Goal: Information Seeking & Learning: Learn about a topic

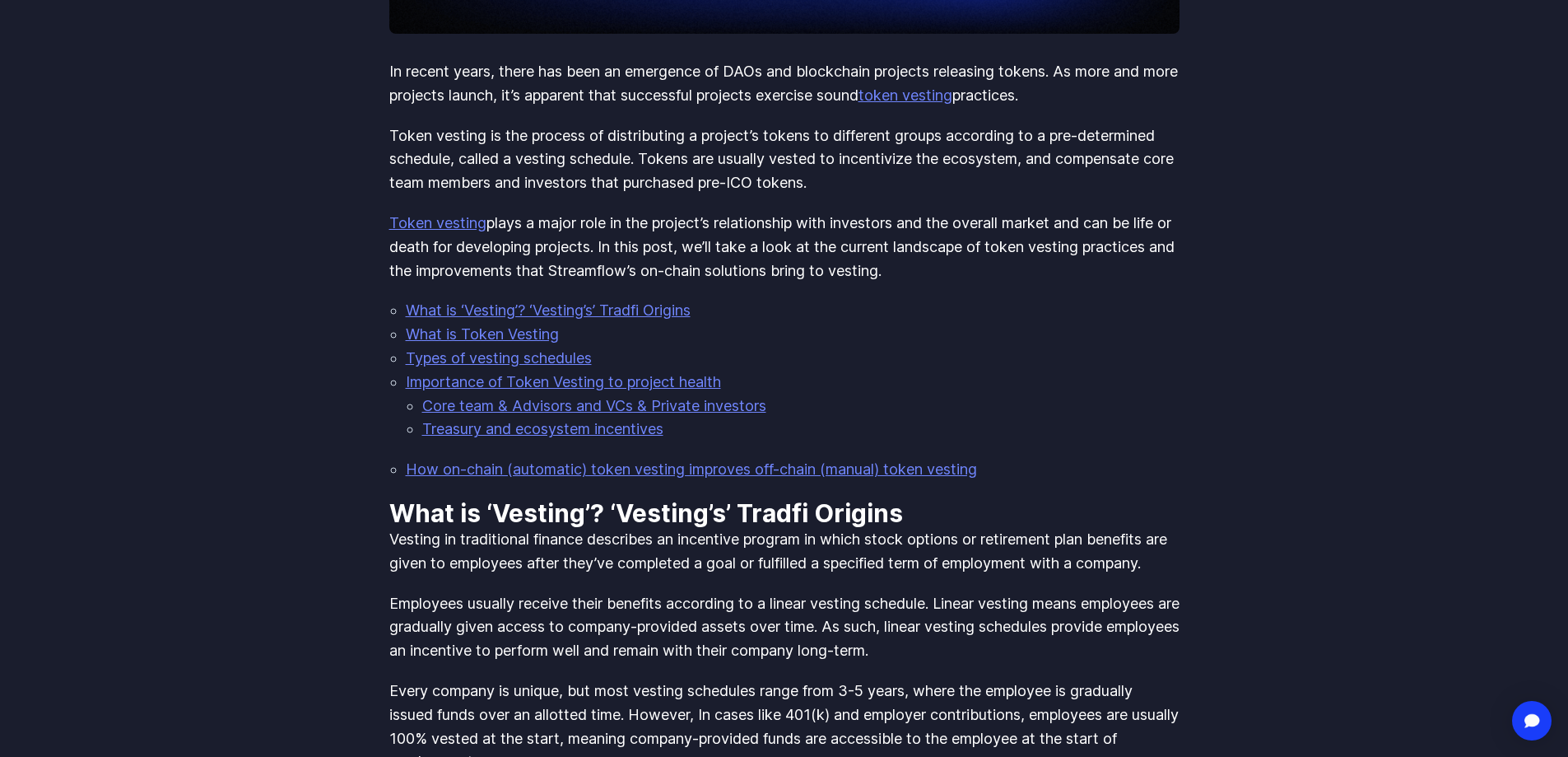
scroll to position [741, 0]
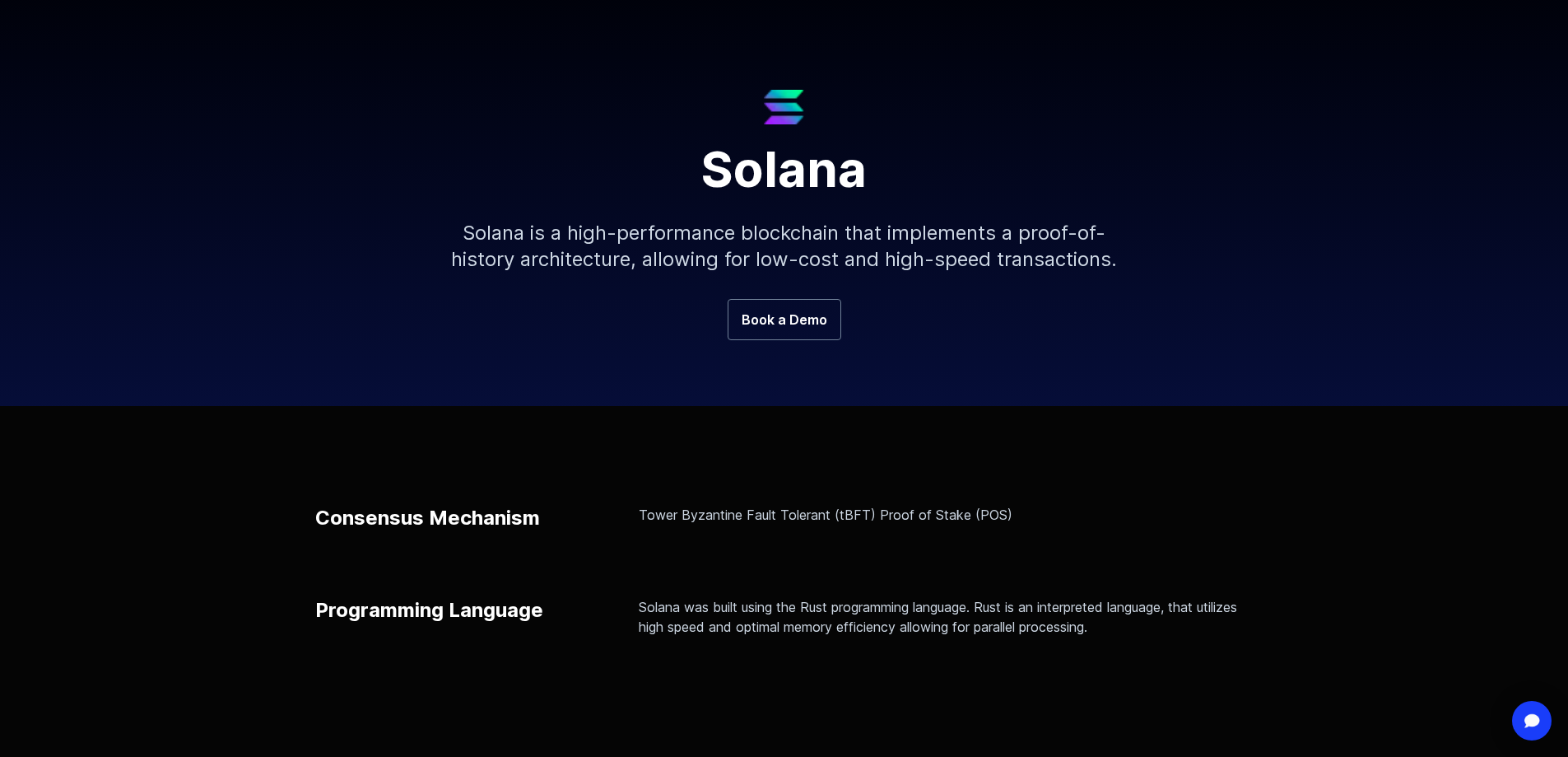
scroll to position [164, 0]
